Goal: Task Accomplishment & Management: Complete application form

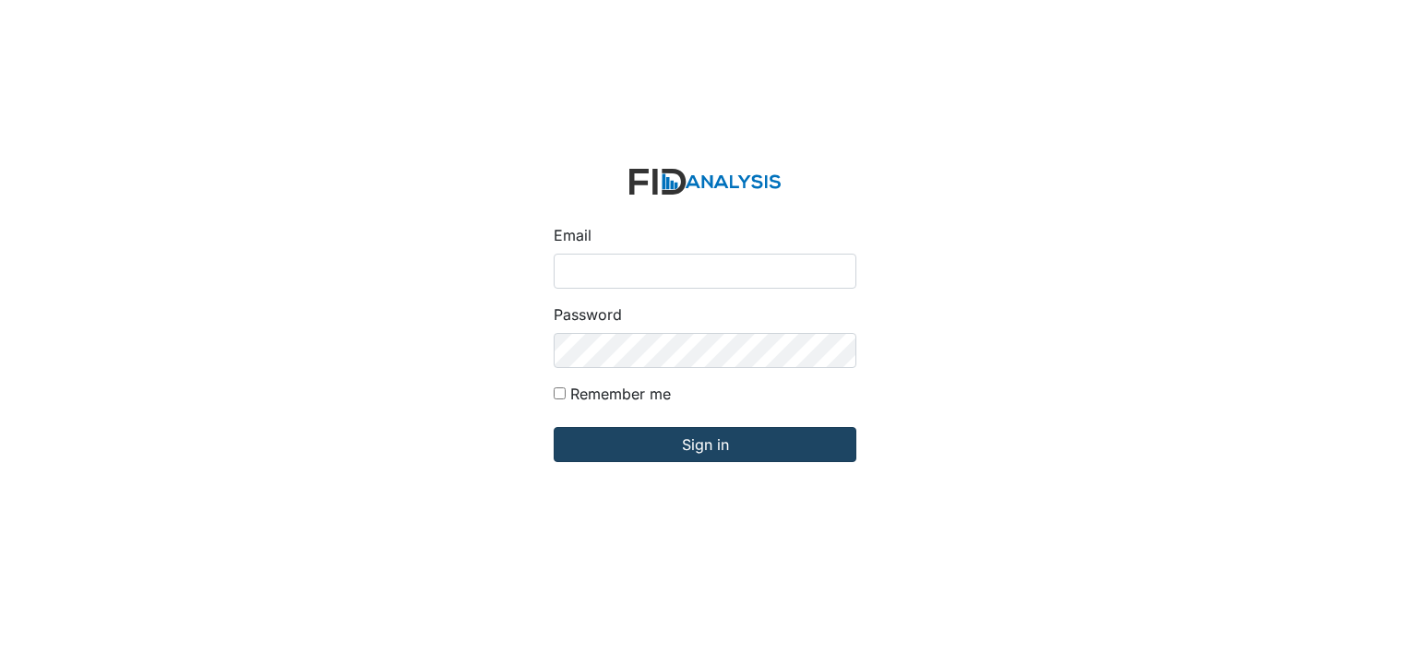
type input "[EMAIL_ADDRESS][DOMAIN_NAME]"
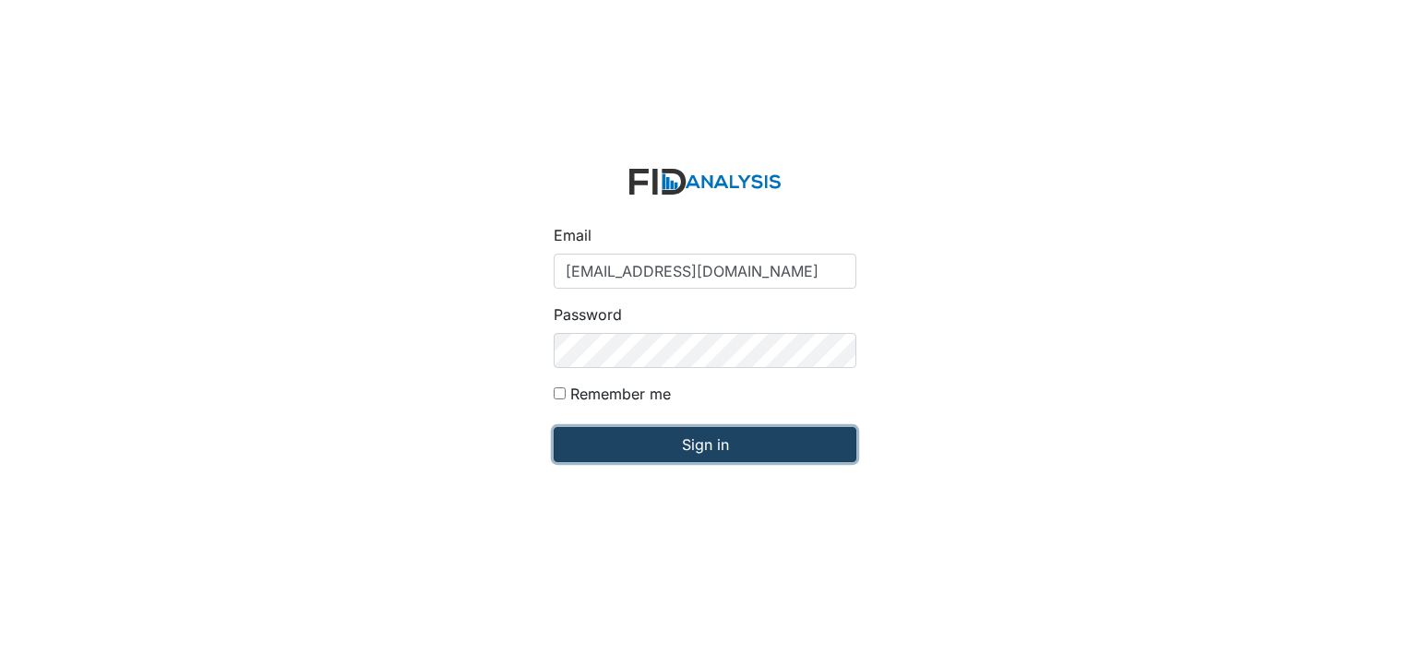
click at [661, 439] on input "Sign in" at bounding box center [705, 444] width 303 height 35
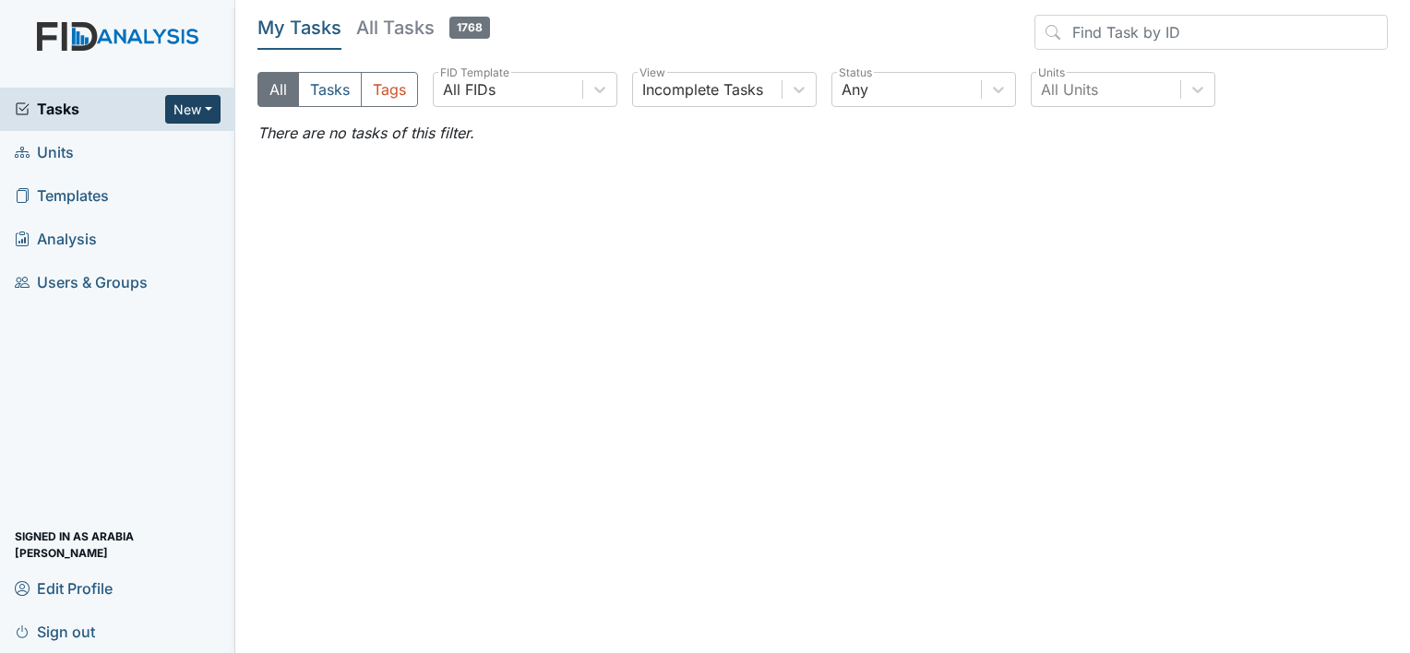
click at [189, 115] on button "New" at bounding box center [192, 109] width 55 height 29
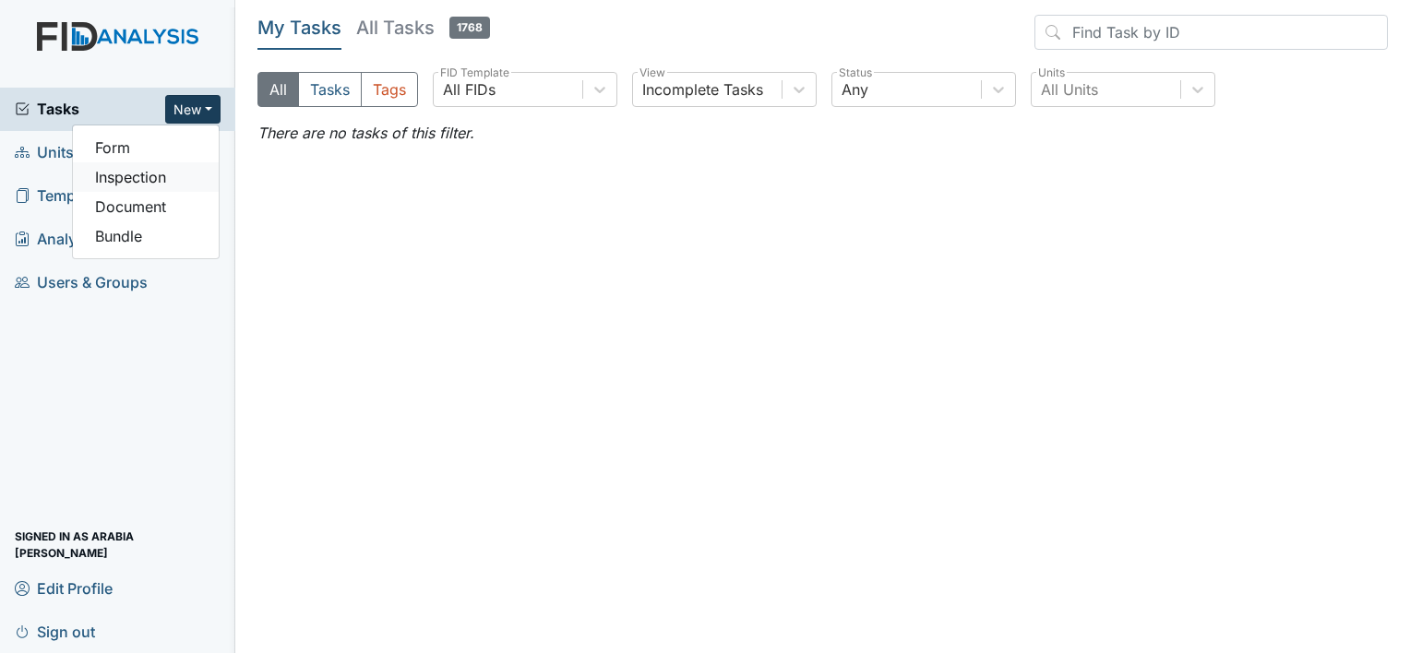
click at [155, 173] on link "Inspection" at bounding box center [146, 177] width 146 height 30
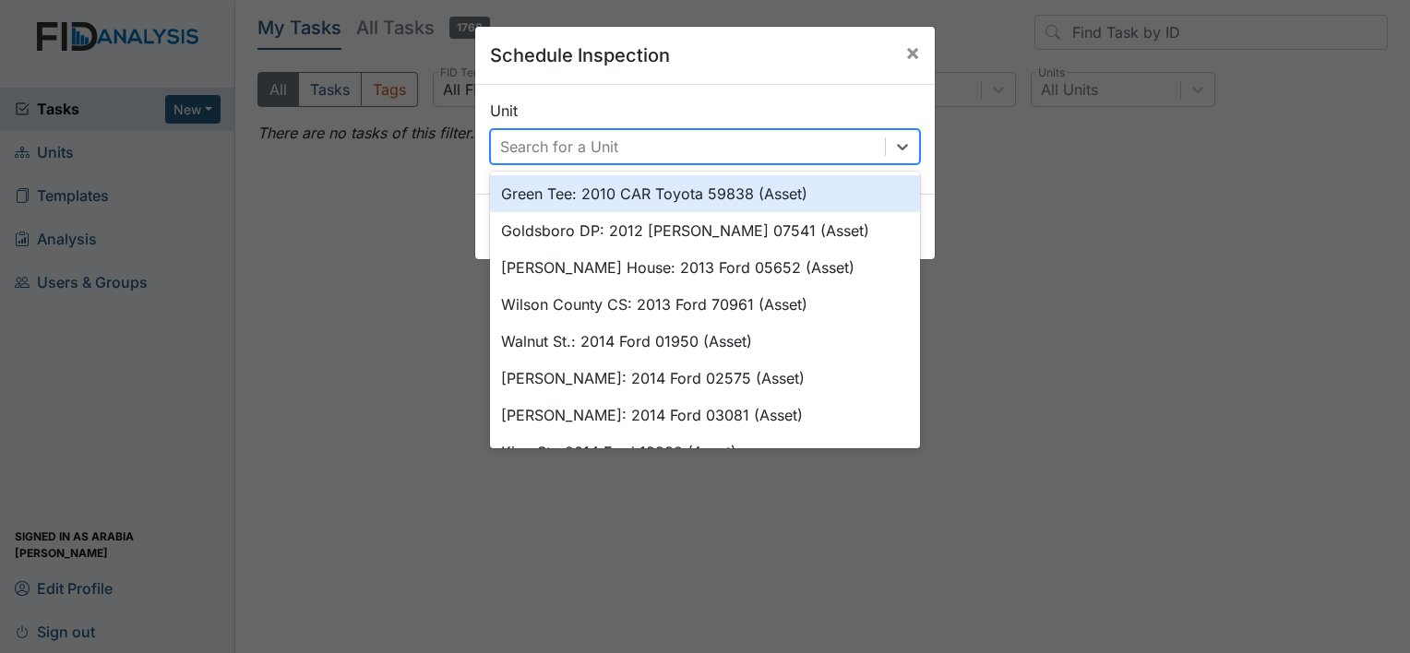
click at [778, 139] on div "Search for a Unit" at bounding box center [688, 146] width 394 height 33
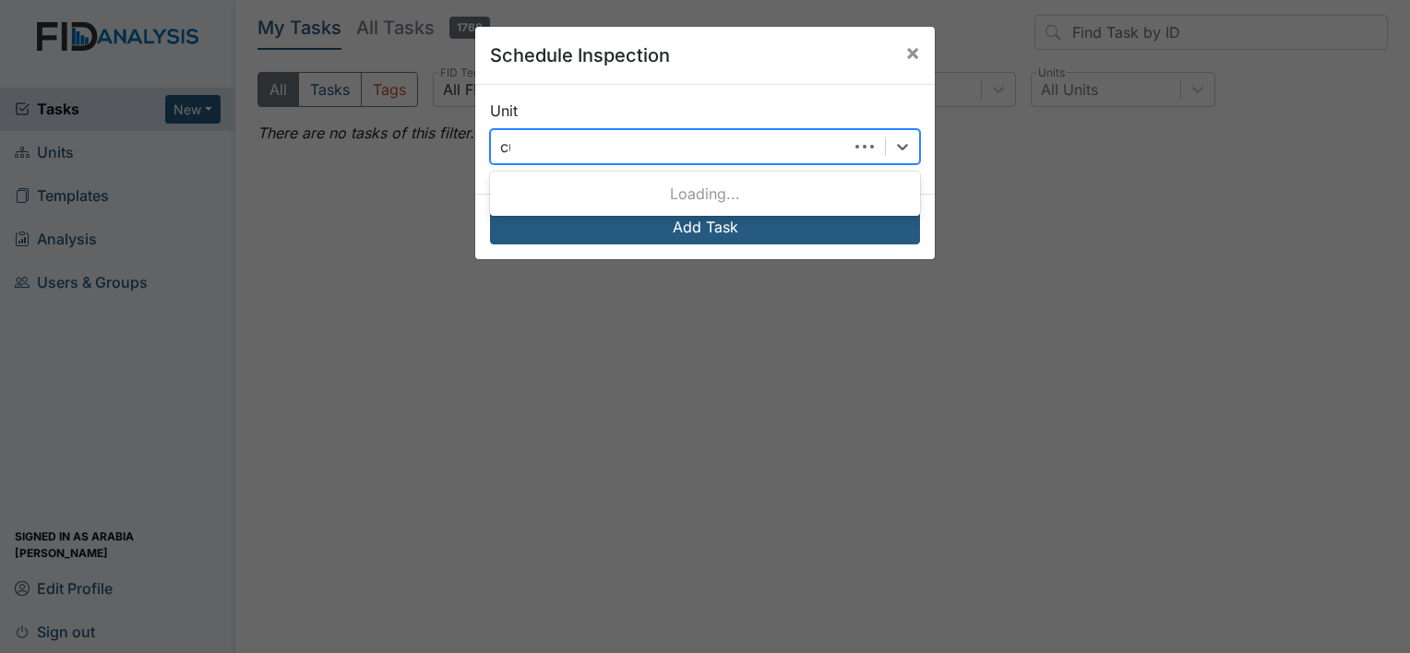
type input "cur"
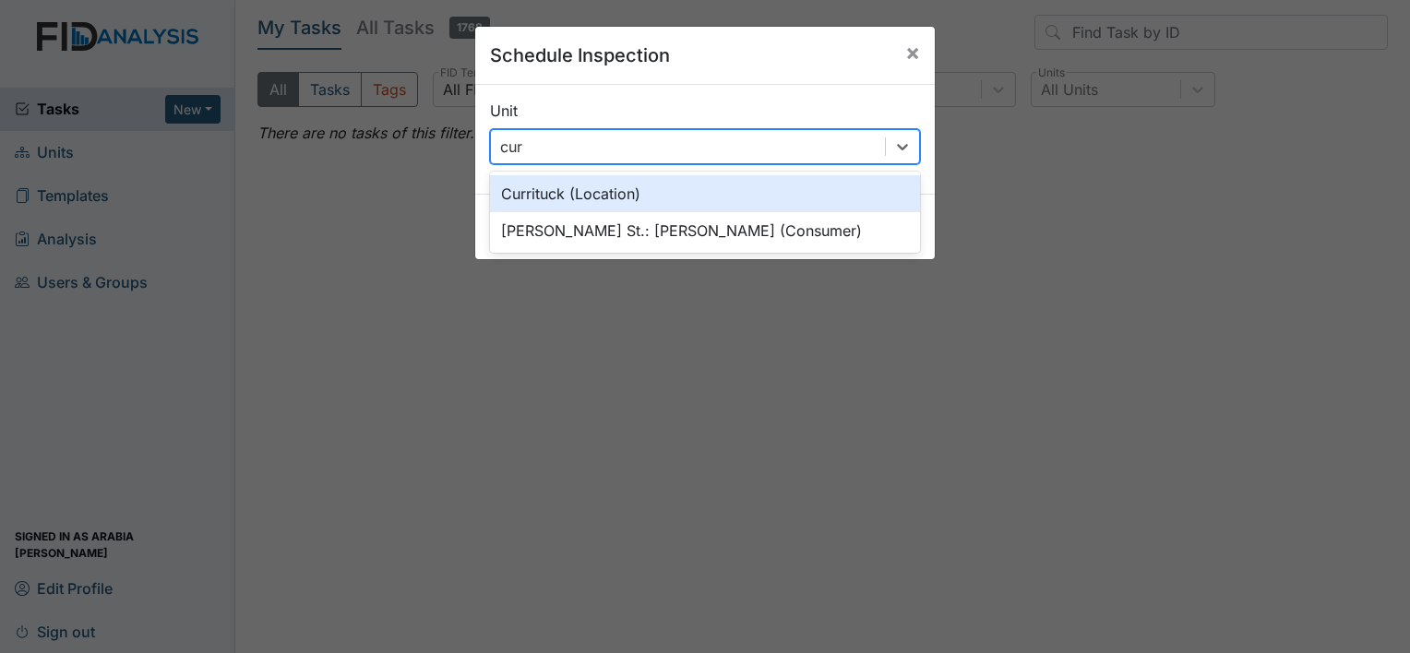
click at [612, 183] on div "Currituck (Location)" at bounding box center [705, 193] width 430 height 37
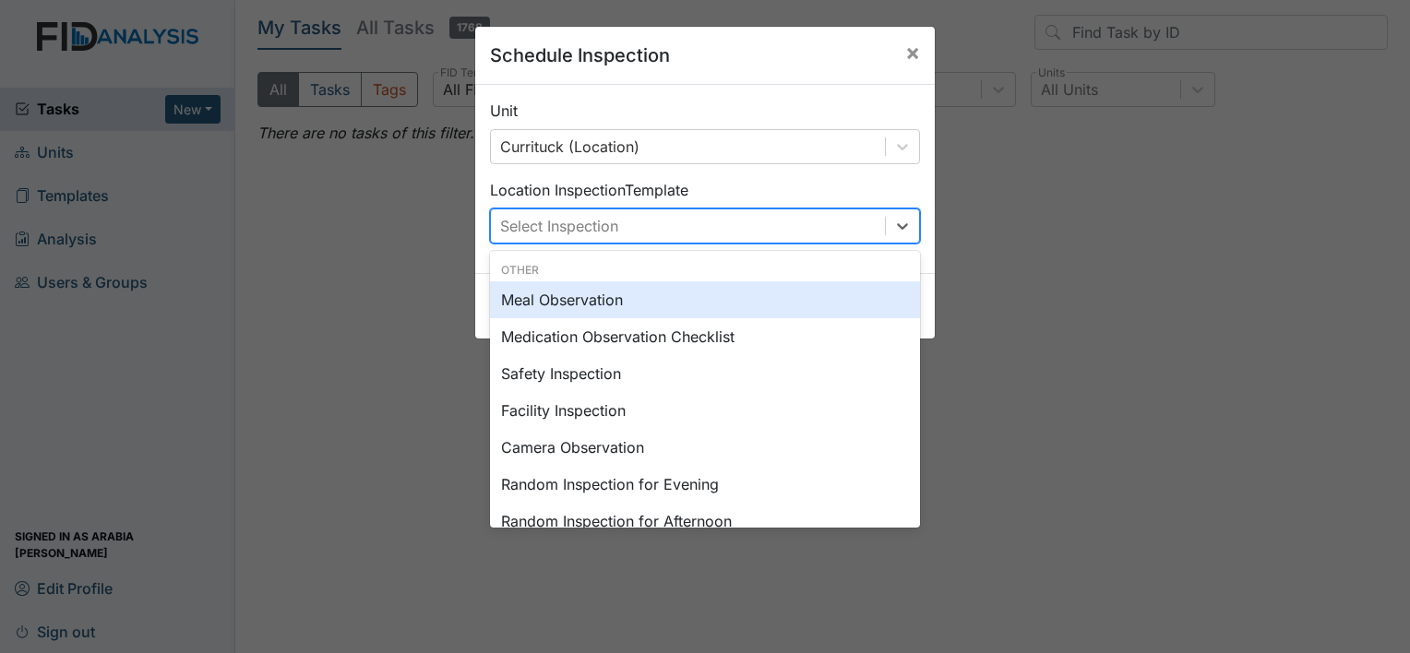
click at [659, 236] on div "Select Inspection" at bounding box center [688, 225] width 394 height 33
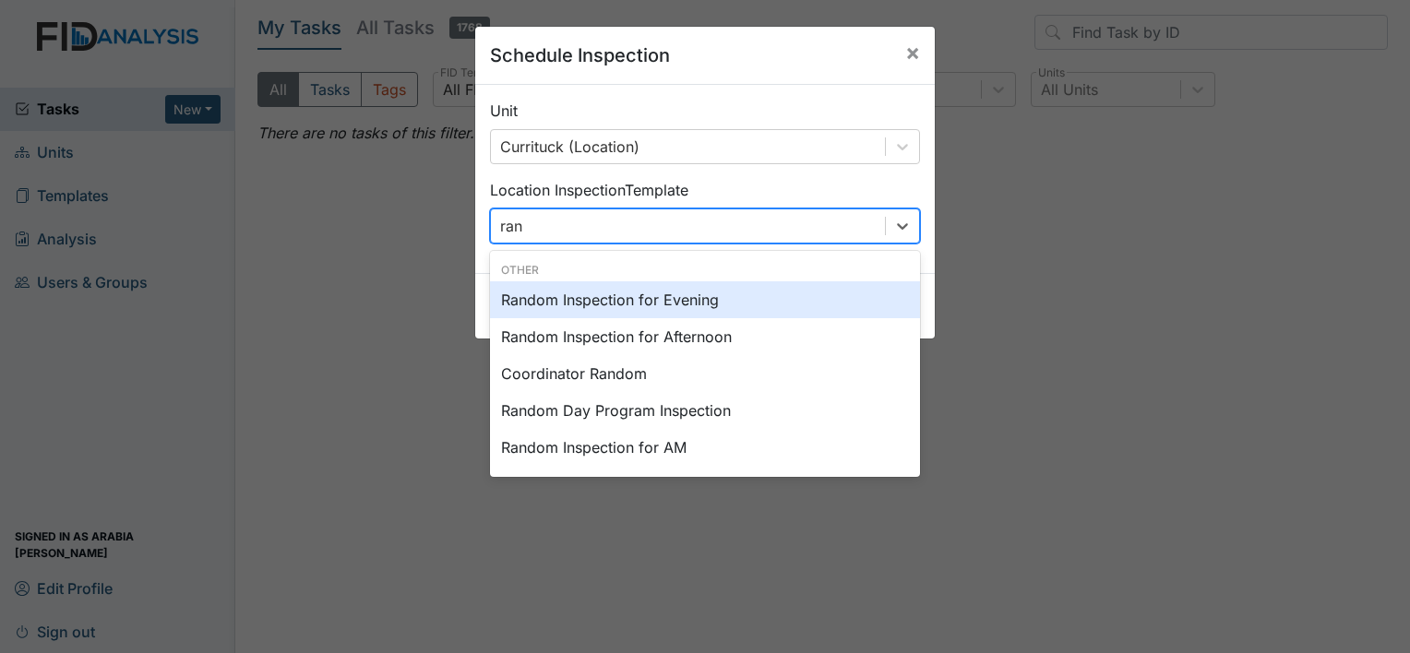
type input "rand"
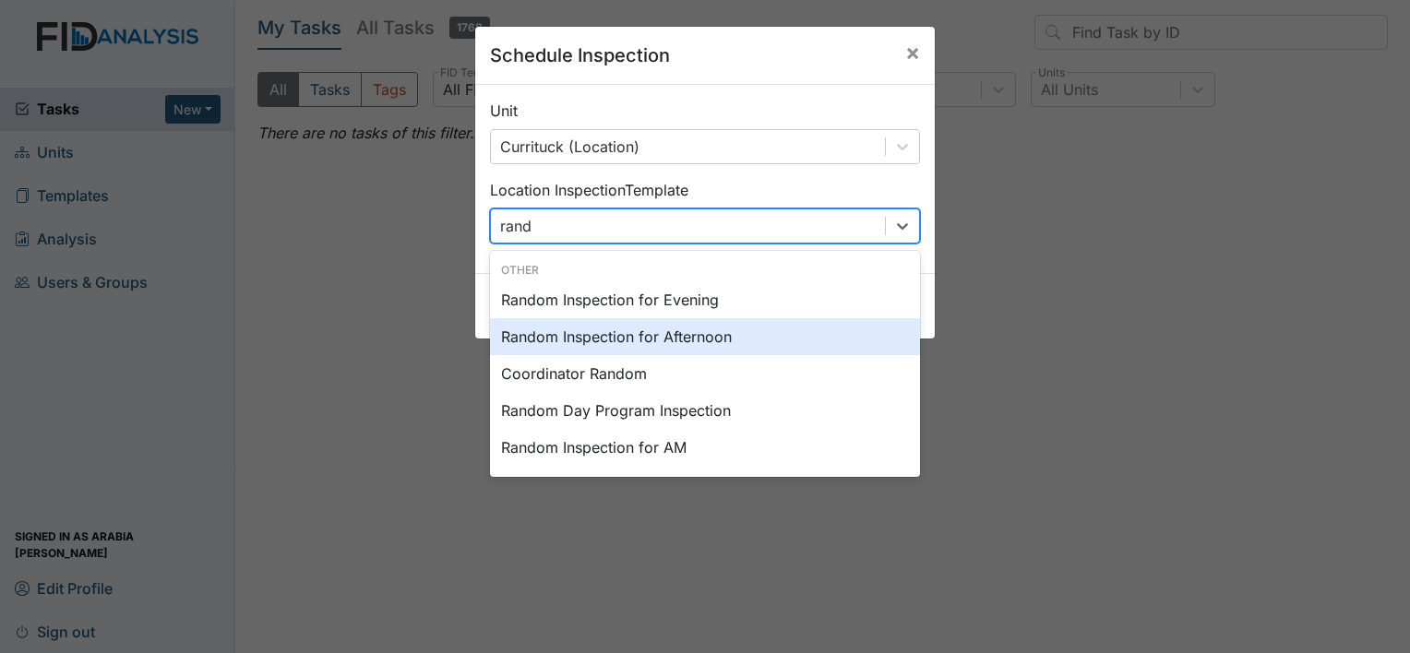
click at [669, 340] on div "Random Inspection for Afternoon" at bounding box center [705, 336] width 430 height 37
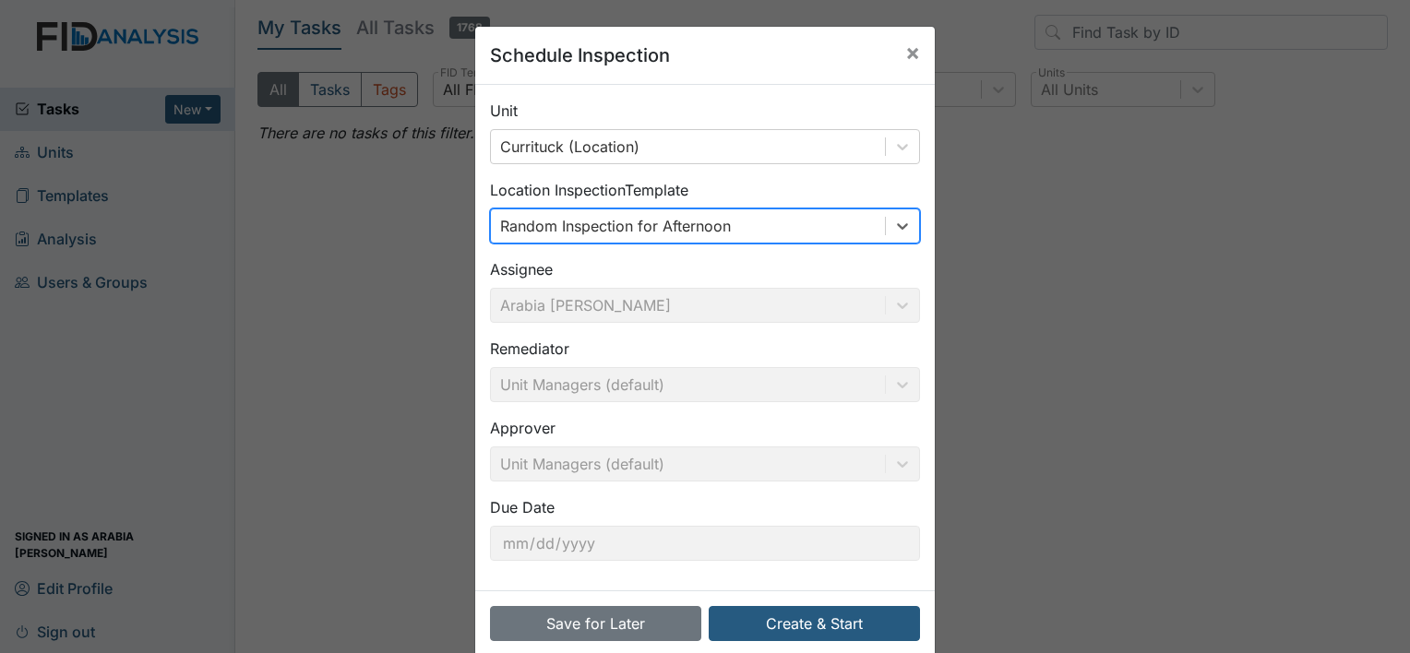
scroll to position [29, 0]
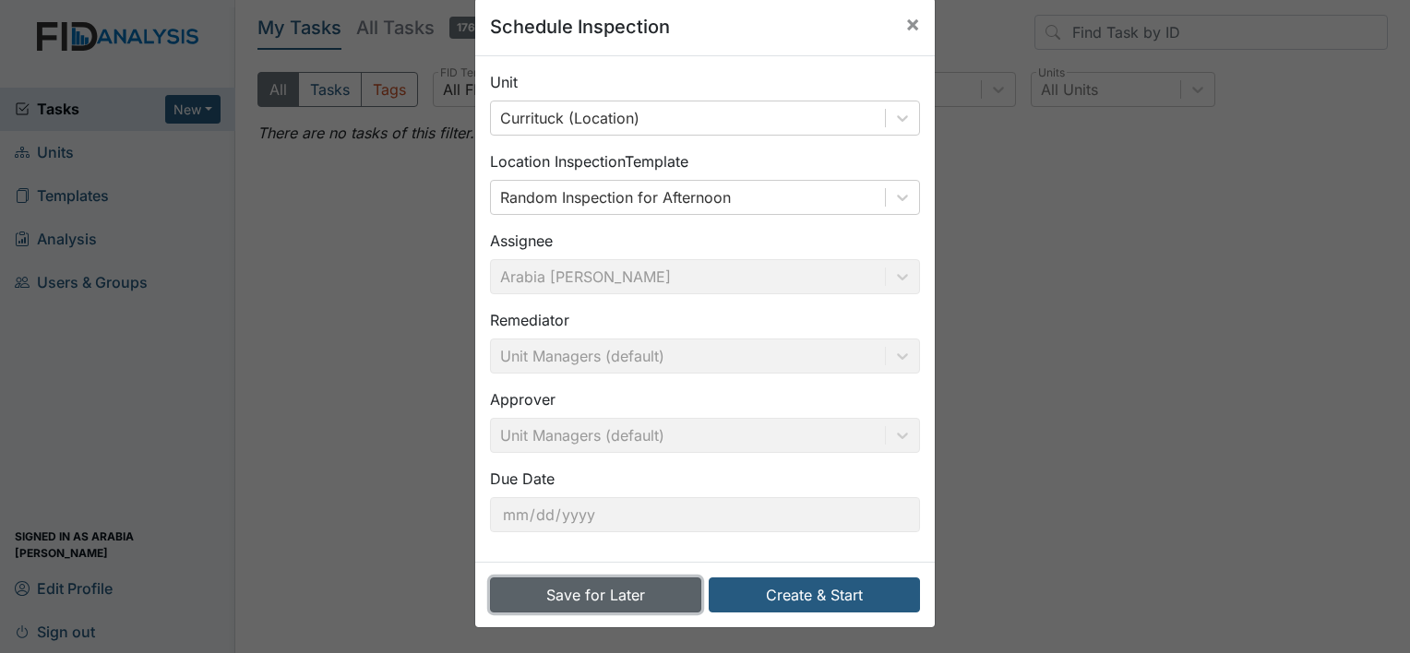
click at [646, 587] on button "Save for Later" at bounding box center [595, 595] width 211 height 35
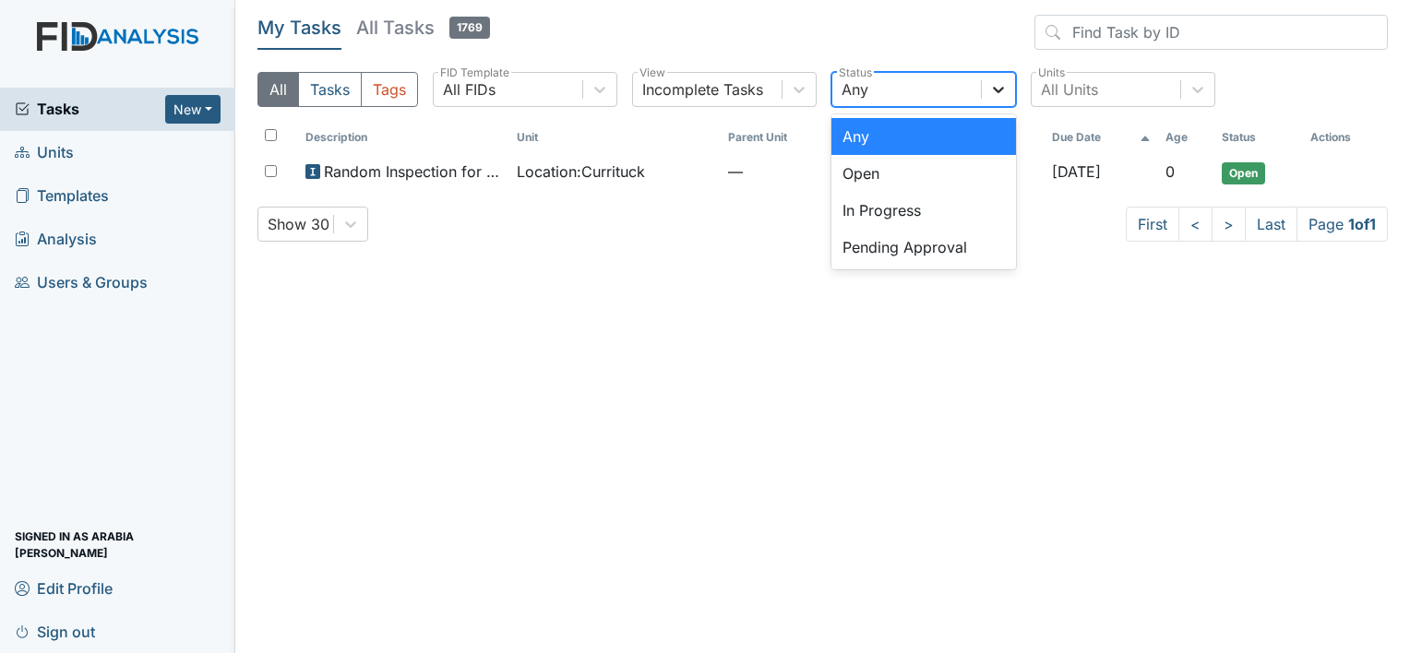
click at [987, 83] on div at bounding box center [998, 89] width 33 height 33
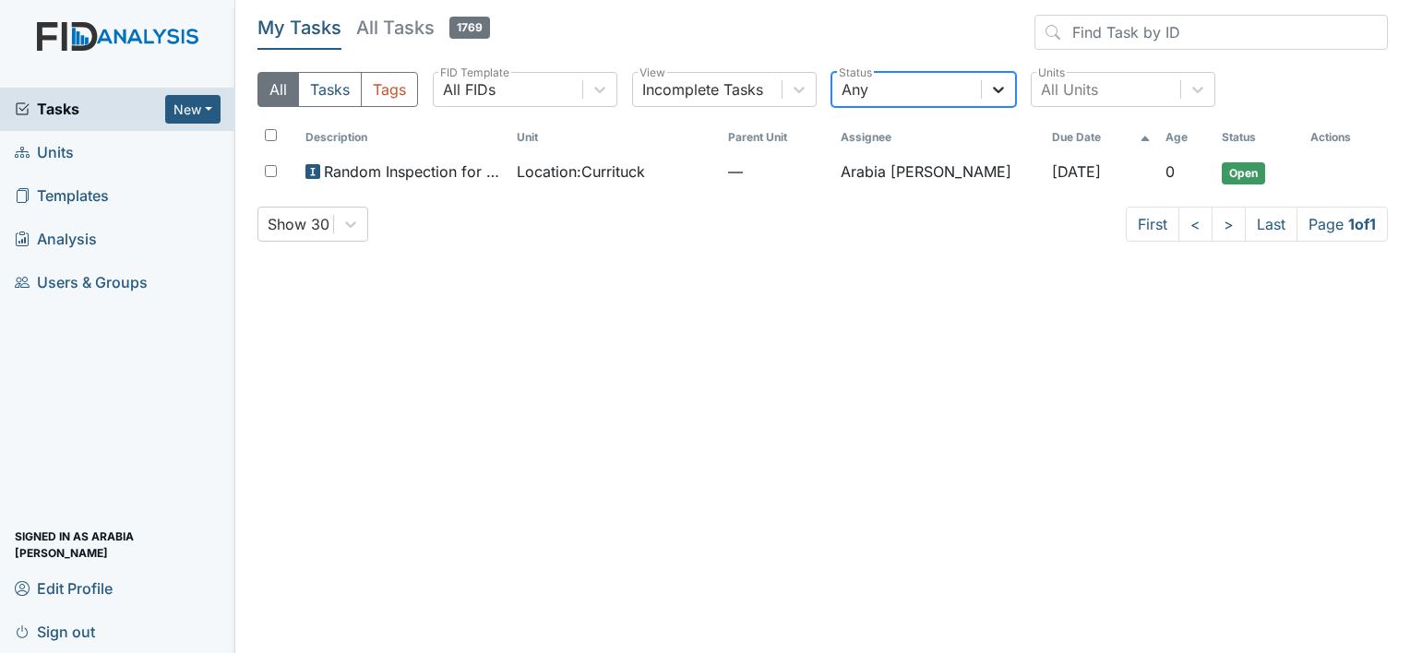
click at [1000, 80] on icon at bounding box center [998, 89] width 18 height 18
click at [915, 30] on header "My Tasks All Tasks 1769" at bounding box center [822, 36] width 1130 height 42
